Goal: Transaction & Acquisition: Purchase product/service

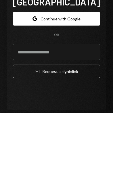
scroll to position [31, 0]
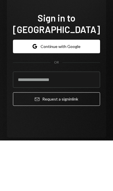
click at [85, 90] on button "Google Continue with Google" at bounding box center [56, 97] width 87 height 14
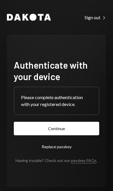
click at [79, 135] on button "Continue" at bounding box center [56, 129] width 85 height 14
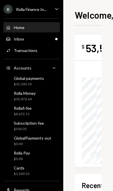
click at [49, 84] on div "Global payments $32,300.19" at bounding box center [32, 81] width 52 height 11
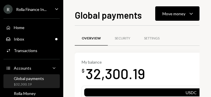
click at [113, 12] on div "Move money" at bounding box center [173, 14] width 23 height 6
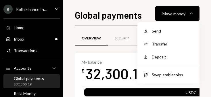
click at [113, 28] on div "Send" at bounding box center [173, 31] width 42 height 6
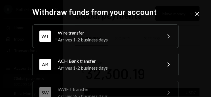
click at [113, 33] on div "Wire transfer" at bounding box center [108, 32] width 100 height 7
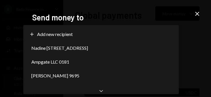
click at [113, 53] on div "Nadine [STREET_ADDRESS]" at bounding box center [101, 48] width 151 height 14
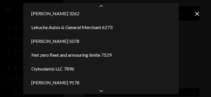
scroll to position [199, 0]
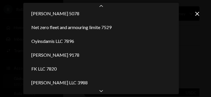
click at [98, 87] on div "[PERSON_NAME] LLC 3988" at bounding box center [101, 83] width 151 height 14
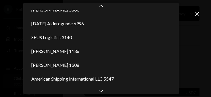
click at [106, 92] on div "Chevron Down" at bounding box center [100, 90] width 155 height 7
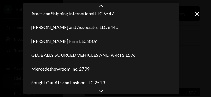
scroll to position [474, 0]
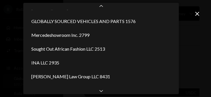
click at [106, 93] on div "Chevron Down" at bounding box center [100, 90] width 155 height 7
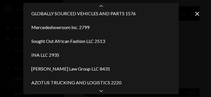
scroll to position [516, 0]
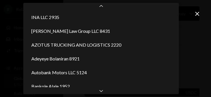
click at [105, 93] on div "Chevron Down" at bounding box center [100, 90] width 155 height 7
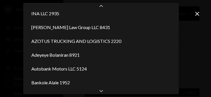
select select "**********"
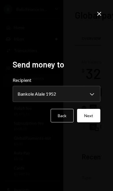
click at [92, 122] on button "Next" at bounding box center [88, 116] width 23 height 14
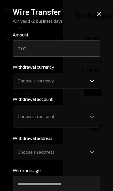
click at [85, 49] on input "Amount" at bounding box center [57, 49] width 88 height 16
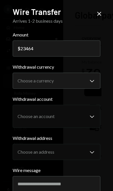
type input "23464"
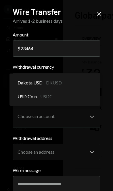
click at [86, 80] on div "Dakota USD DKUSD" at bounding box center [55, 83] width 86 height 14
select select "****"
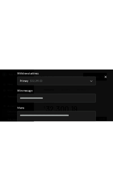
scroll to position [39, 0]
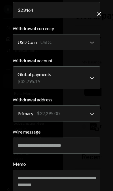
click at [69, 144] on input "Wire message" at bounding box center [57, 146] width 88 height 16
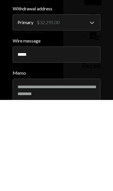
type input "**********"
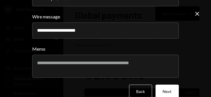
scroll to position [153, 0]
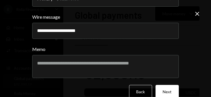
click at [113, 91] on button "Next" at bounding box center [166, 92] width 23 height 14
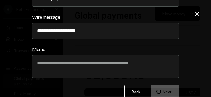
scroll to position [91, 0]
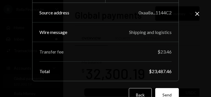
click at [113, 90] on button "Send" at bounding box center [167, 95] width 24 height 14
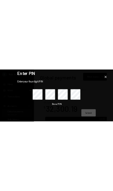
scroll to position [0, 0]
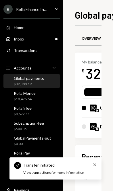
click at [43, 109] on div "Rollafi fee $8,672.11" at bounding box center [32, 111] width 52 height 11
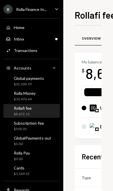
click at [48, 116] on div "Rollafi fee $8,672.11" at bounding box center [32, 111] width 52 height 11
click at [44, 112] on div "Rollafi fee $8,672.11" at bounding box center [32, 111] width 52 height 11
click at [34, 114] on div "Rollafi fee $8,672.11" at bounding box center [32, 111] width 52 height 11
click at [36, 121] on div "Subscription-fee" at bounding box center [29, 123] width 30 height 5
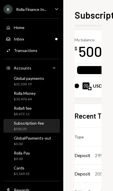
scroll to position [37, 3]
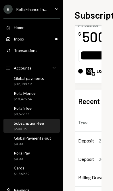
click at [38, 113] on div "Rollafi fee $8,672.11" at bounding box center [32, 111] width 52 height 11
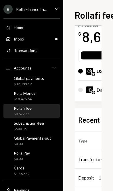
click at [39, 116] on div "Rollafi fee $8,672.11" at bounding box center [32, 111] width 52 height 11
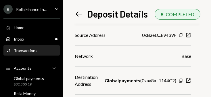
scroll to position [71, 0]
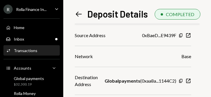
click at [79, 22] on div "Left Arrow Deposit Details COMPLETED 57,705.45 USDC USD $57,705.45 Details Sour…" at bounding box center [137, 52] width 125 height 89
click at [81, 12] on icon "Left Arrow" at bounding box center [79, 14] width 8 height 8
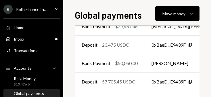
scroll to position [170, 0]
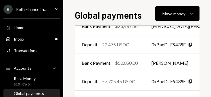
click at [145, 60] on td "Bank Payment $50,050.00" at bounding box center [110, 63] width 70 height 18
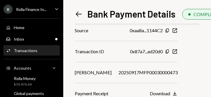
scroll to position [163, 0]
click at [77, 12] on icon "Left Arrow" at bounding box center [79, 14] width 8 height 8
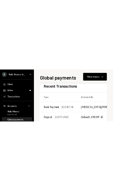
scroll to position [132, 0]
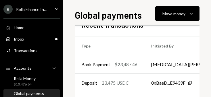
click at [144, 62] on td "Bank Payment $23,487.46" at bounding box center [109, 64] width 70 height 18
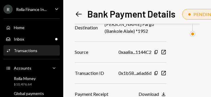
scroll to position [163, 0]
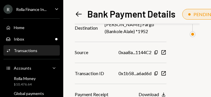
click at [161, 93] on icon "Download" at bounding box center [164, 94] width 6 height 6
